Goal: Transaction & Acquisition: Subscribe to service/newsletter

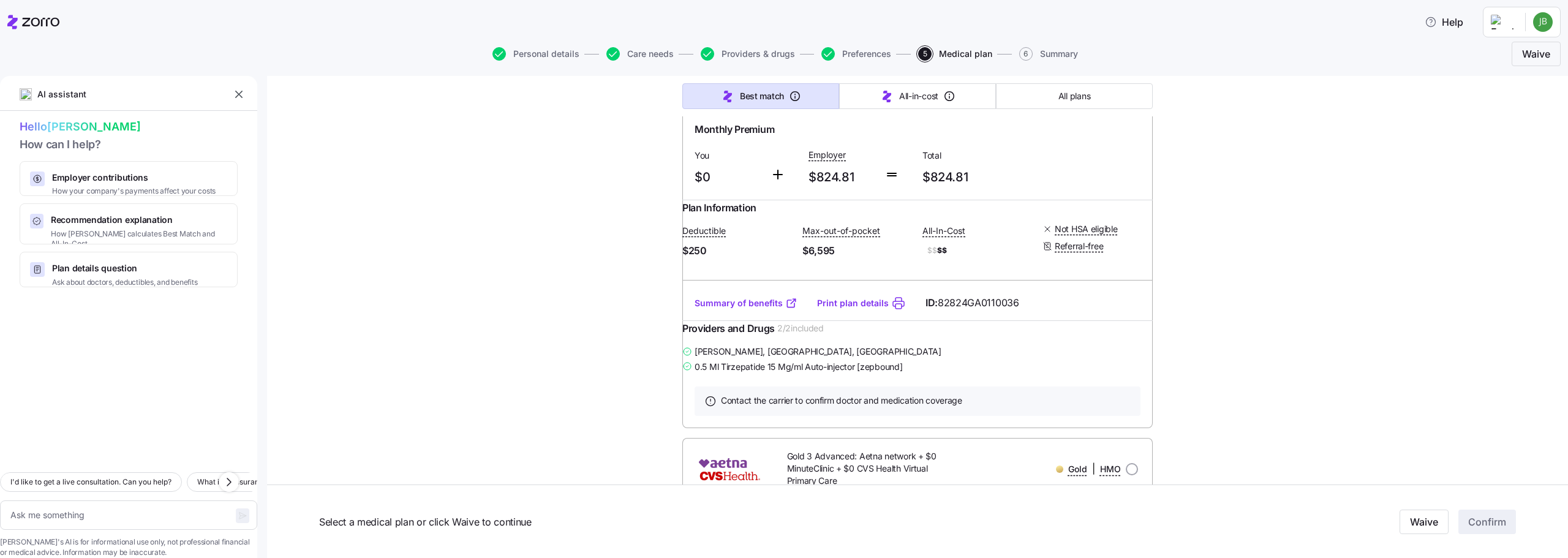
scroll to position [1013, 0]
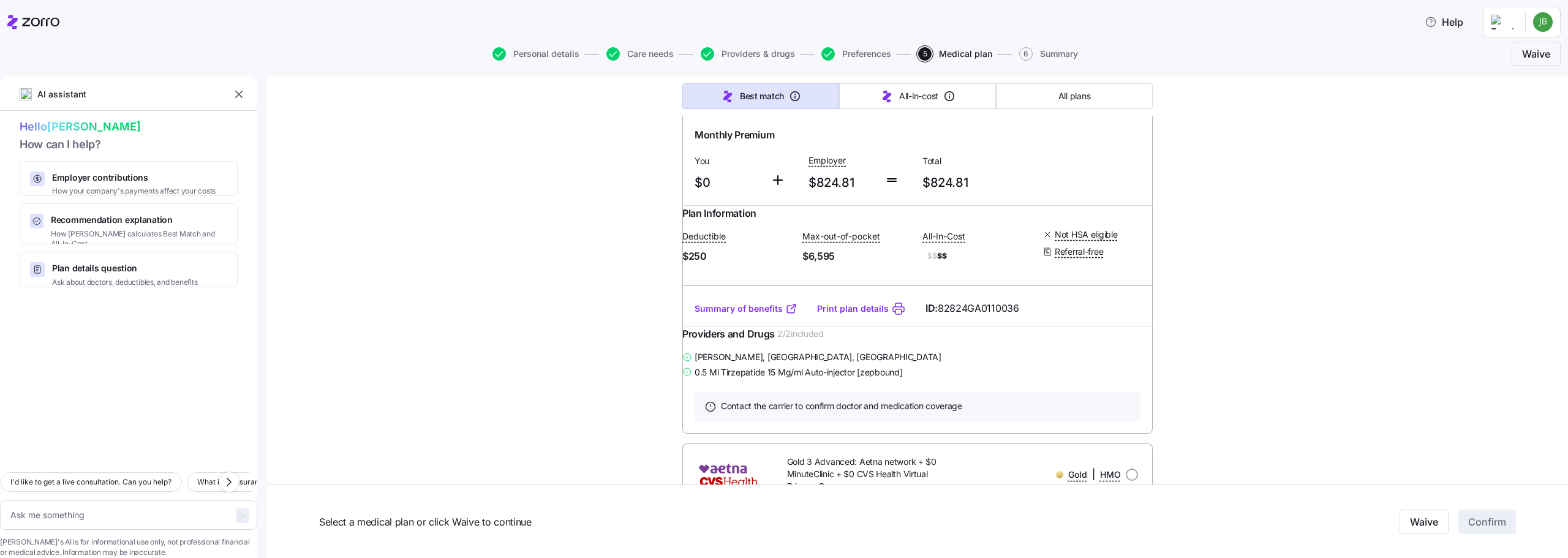
drag, startPoint x: 784, startPoint y: 144, endPoint x: 826, endPoint y: 172, distance: 50.5
click at [826, 102] on span "Gold 10 Advanced: $0 PCP + Aetna network + $0 MinuteClinic + Adult Dental + Vis…" at bounding box center [868, 83] width 164 height 37
click at [1129, 89] on input "radio" at bounding box center [1132, 83] width 12 height 12
radio input "true"
type textarea "x"
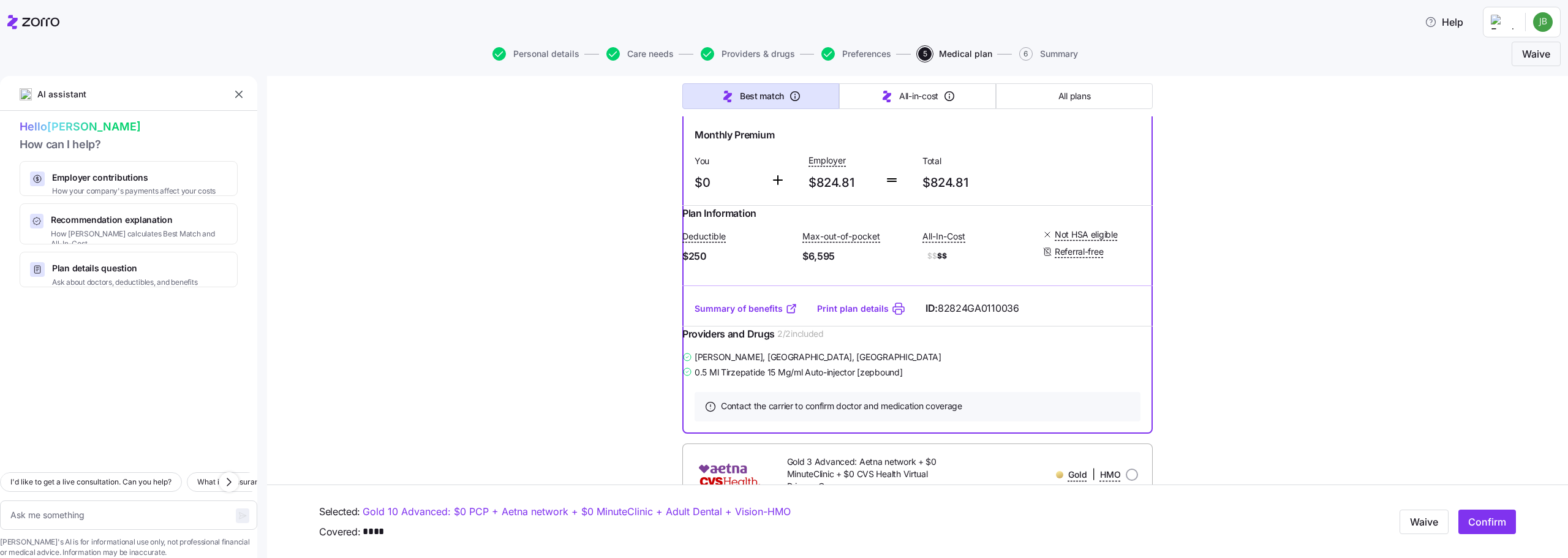
click at [726, 315] on link "Summary of benefits" at bounding box center [746, 309] width 103 height 12
copy span "Gold 10 Advanced: $0 PCP + Aetna network + $0 MinuteClinic + Adult Dental + Vis…"
click at [732, 315] on link "Summary of benefits" at bounding box center [746, 309] width 103 height 12
